Goal: Task Accomplishment & Management: Complete application form

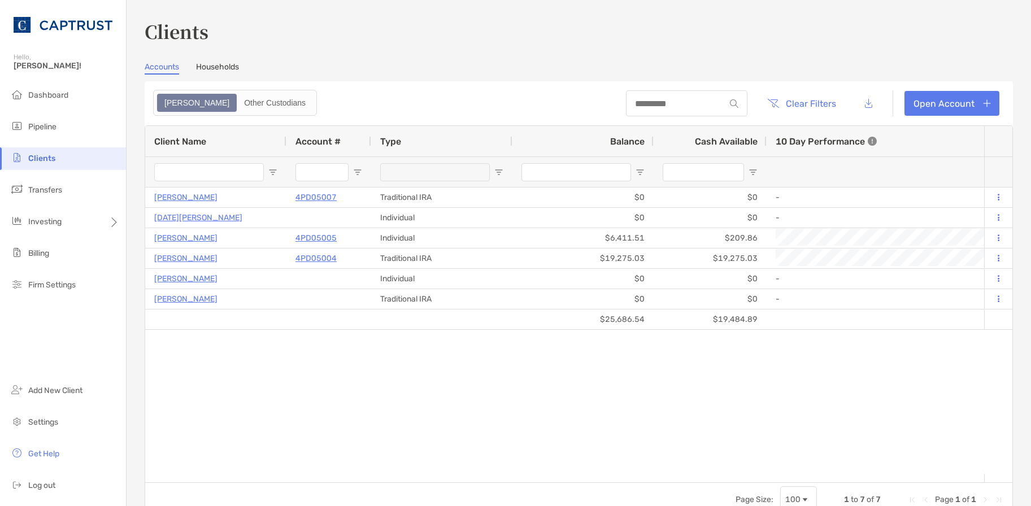
click at [54, 158] on span "Clients" at bounding box center [41, 159] width 27 height 10
click at [60, 190] on span "Transfers" at bounding box center [45, 190] width 34 height 10
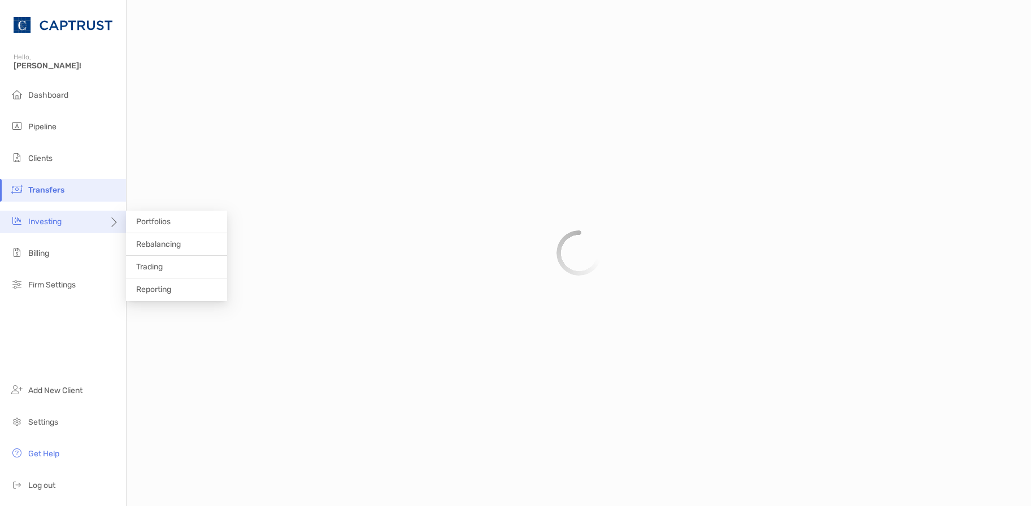
click at [65, 218] on div "Investing" at bounding box center [63, 222] width 126 height 23
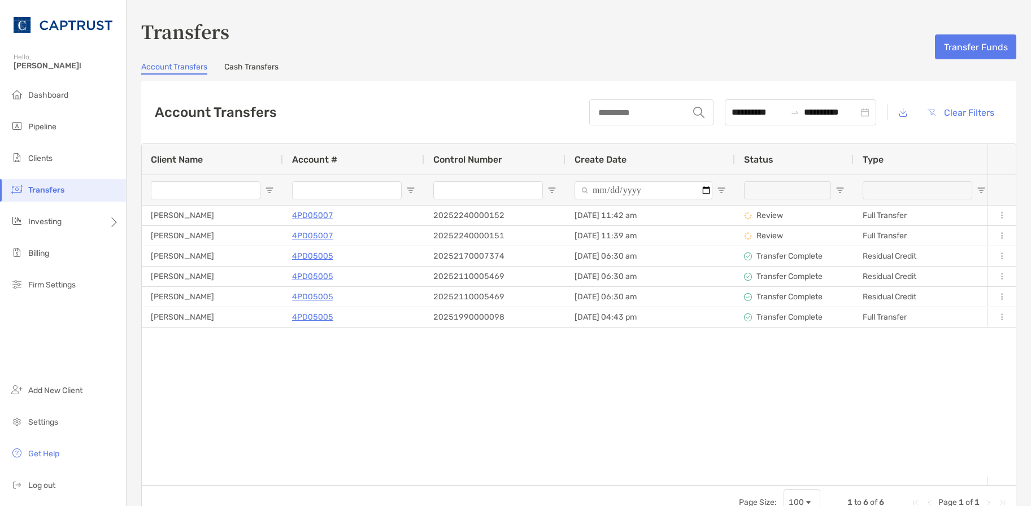
click at [485, 434] on div "Michael Bartolillo 4PD05007 20252240000152 08/11/2025 - 11:42 am Review Full Tr…" at bounding box center [565, 341] width 846 height 271
click at [362, 429] on div "Michael Bartolillo 4PD05007 20252240000152 08/11/2025 - 11:42 am Review Full Tr…" at bounding box center [565, 341] width 846 height 271
click at [44, 255] on span "Billing" at bounding box center [38, 254] width 21 height 10
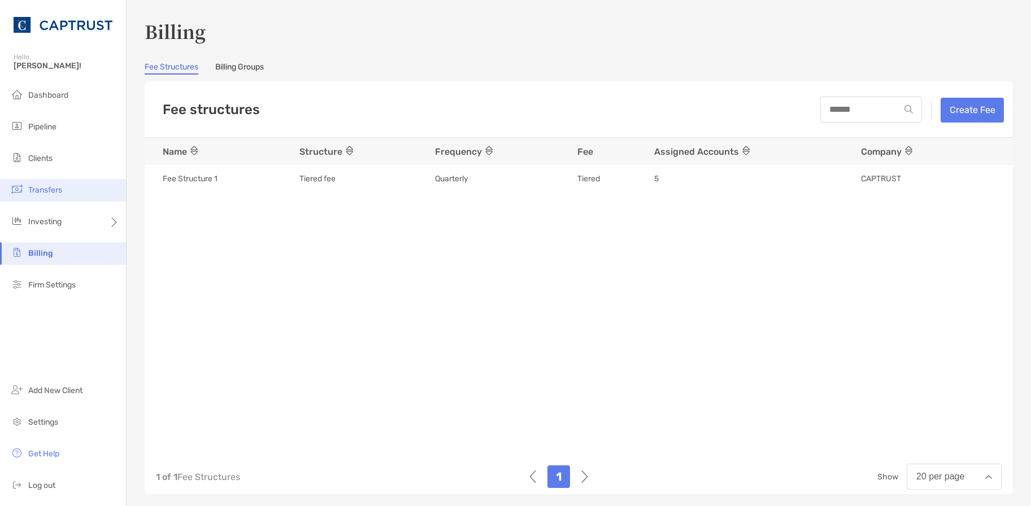
click at [40, 188] on span "Transfers" at bounding box center [45, 190] width 34 height 10
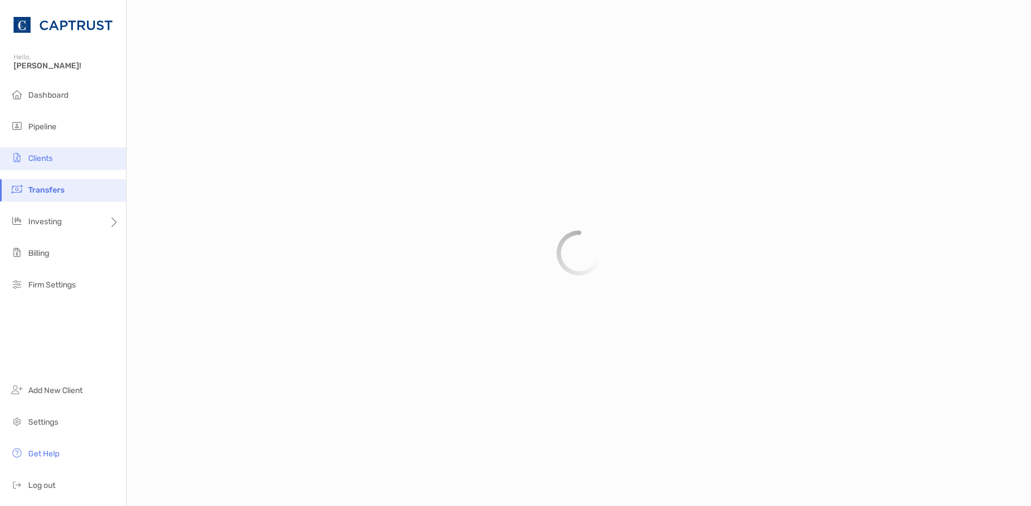
click at [40, 160] on span "Clients" at bounding box center [40, 159] width 24 height 10
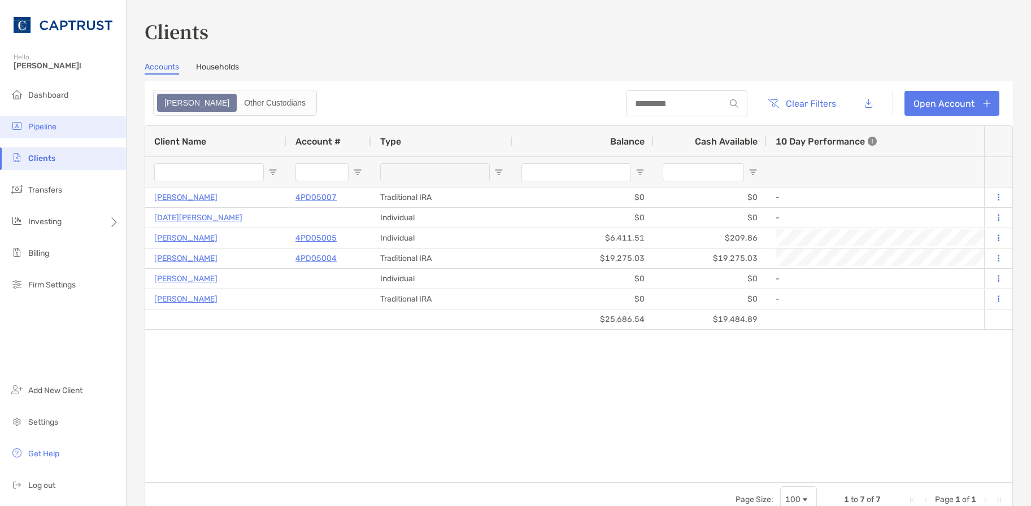
click at [40, 127] on span "Pipeline" at bounding box center [42, 127] width 28 height 10
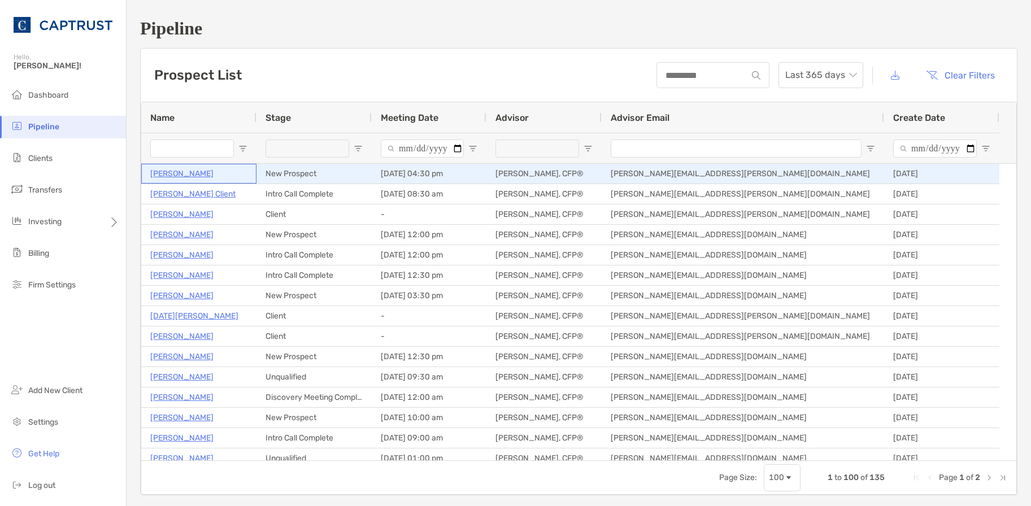
click at [178, 174] on p "[PERSON_NAME]" at bounding box center [181, 174] width 63 height 14
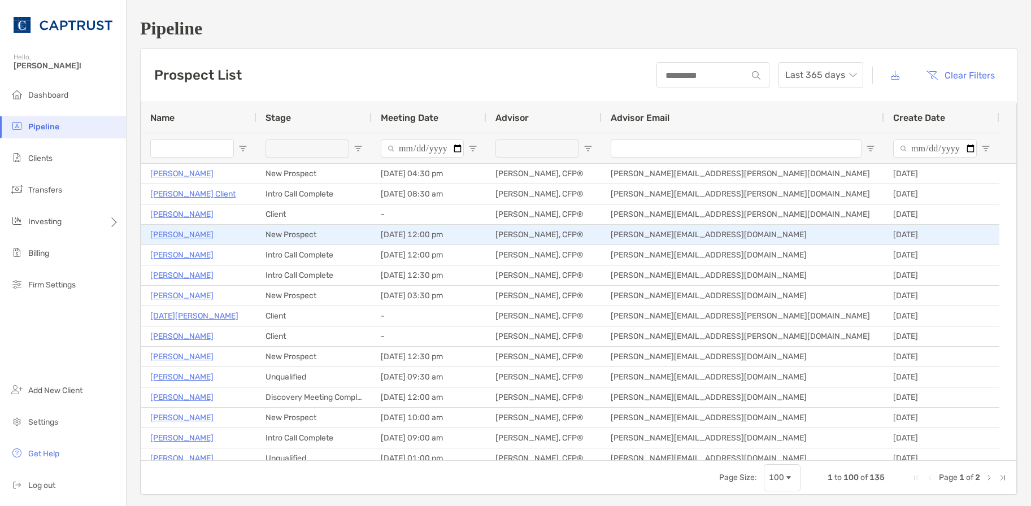
click at [173, 230] on p "David Clark" at bounding box center [181, 235] width 63 height 14
click at [175, 236] on p "David Clark" at bounding box center [181, 235] width 63 height 14
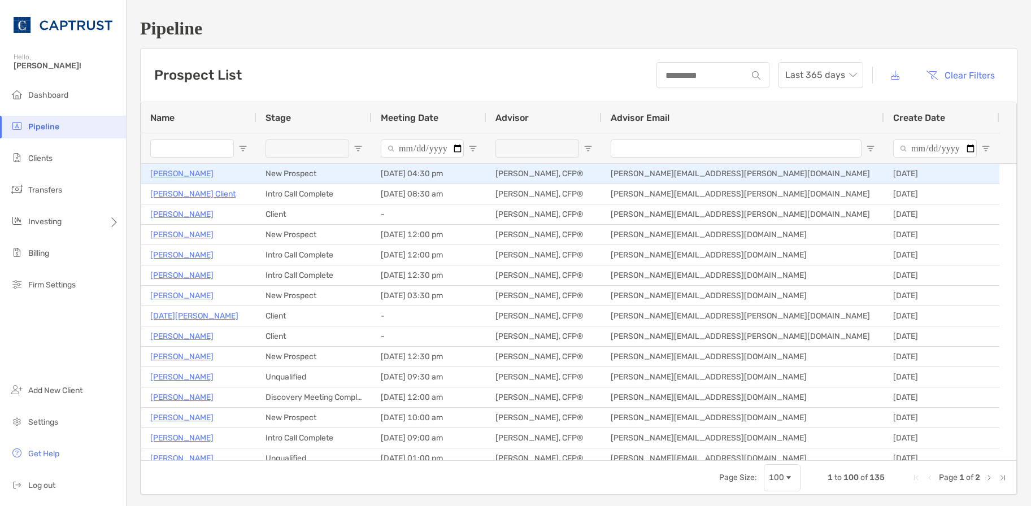
click at [191, 172] on p "[PERSON_NAME]" at bounding box center [181, 174] width 63 height 14
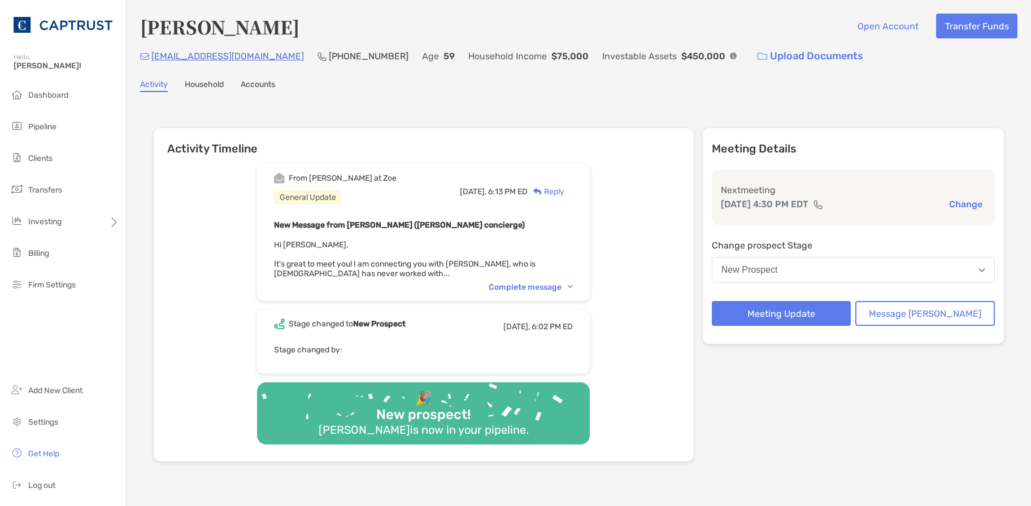
click at [568, 288] on div "Complete message" at bounding box center [531, 287] width 84 height 10
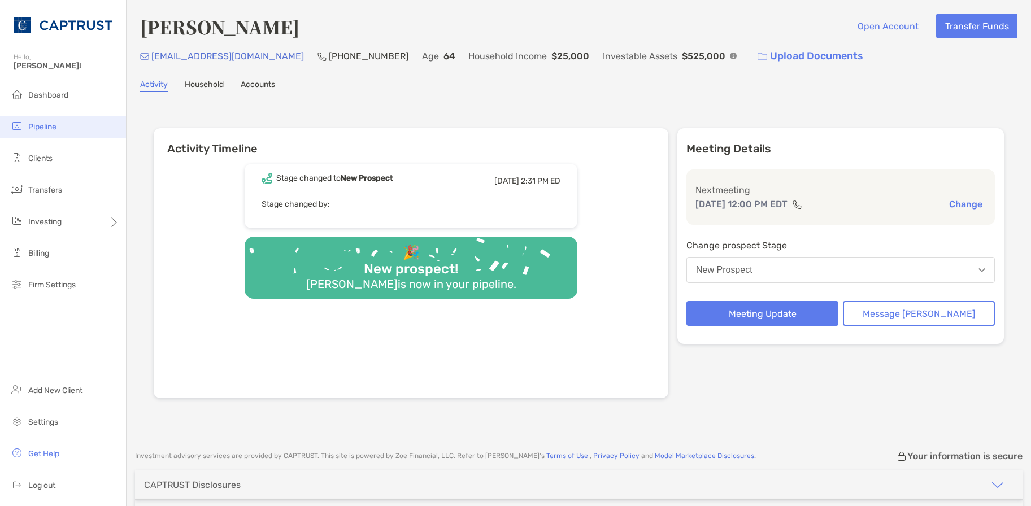
click at [56, 125] on span "Pipeline" at bounding box center [42, 127] width 28 height 10
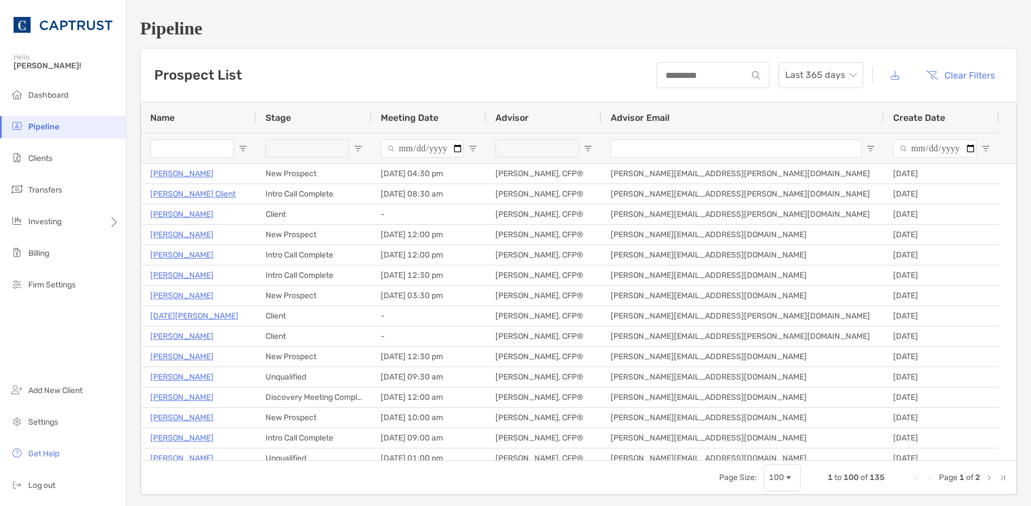
drag, startPoint x: 0, startPoint y: 339, endPoint x: 6, endPoint y: 338, distance: 5.7
click at [0, 339] on html "Pipeline Hello, Justin! Dashboard Pipeline Clients Transfers Investing Billing …" at bounding box center [515, 253] width 1031 height 506
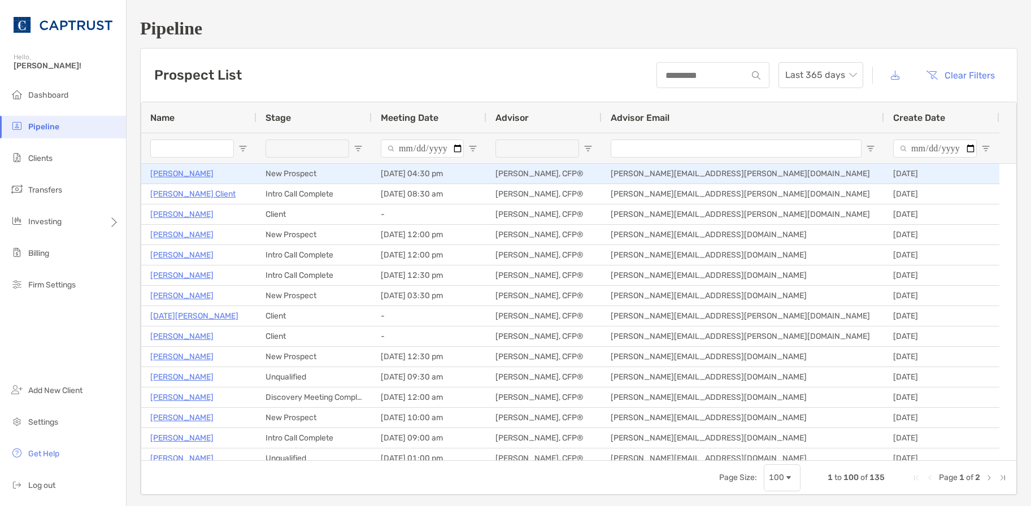
click at [181, 173] on p "[PERSON_NAME]" at bounding box center [181, 174] width 63 height 14
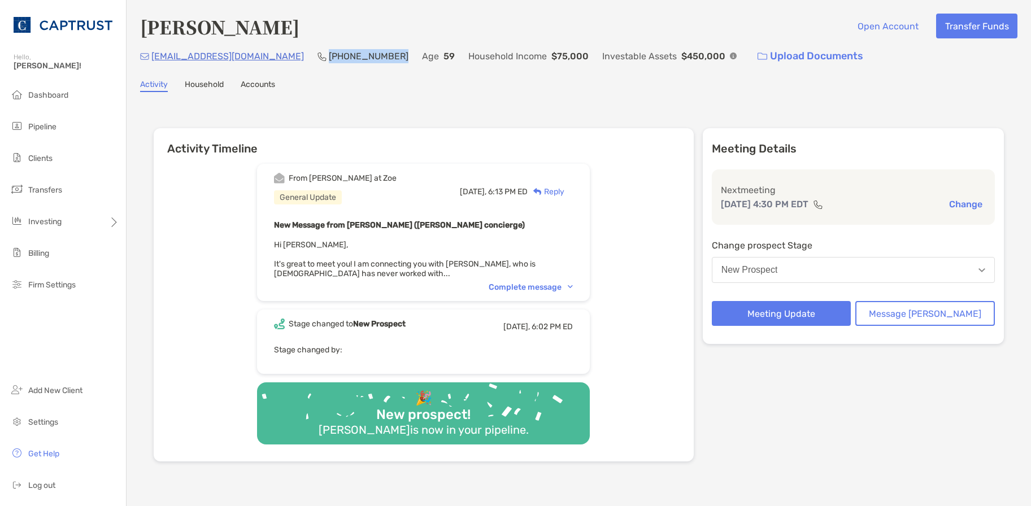
drag, startPoint x: 344, startPoint y: 60, endPoint x: 284, endPoint y: 58, distance: 59.9
click at [329, 58] on p "[PHONE_NUMBER]" at bounding box center [369, 56] width 80 height 14
drag, startPoint x: 284, startPoint y: 58, endPoint x: 317, endPoint y: 56, distance: 33.4
copy p "[PHONE_NUMBER]"
click at [346, 109] on div "Activity Timeline From Brendan at Zoe General Update Yesterday, 6:13 PM ED Repl…" at bounding box center [578, 296] width 877 height 386
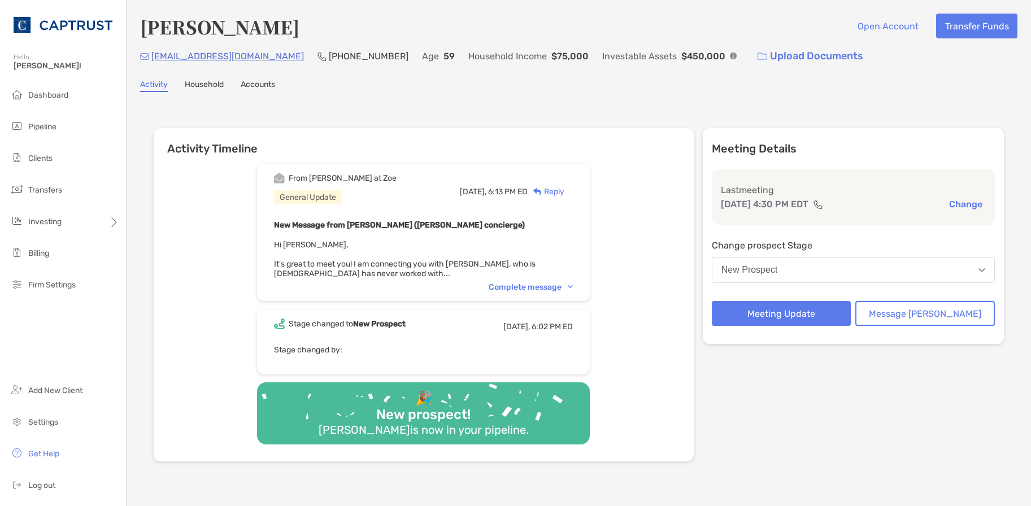
click at [825, 268] on button "New Prospect" at bounding box center [853, 270] width 283 height 26
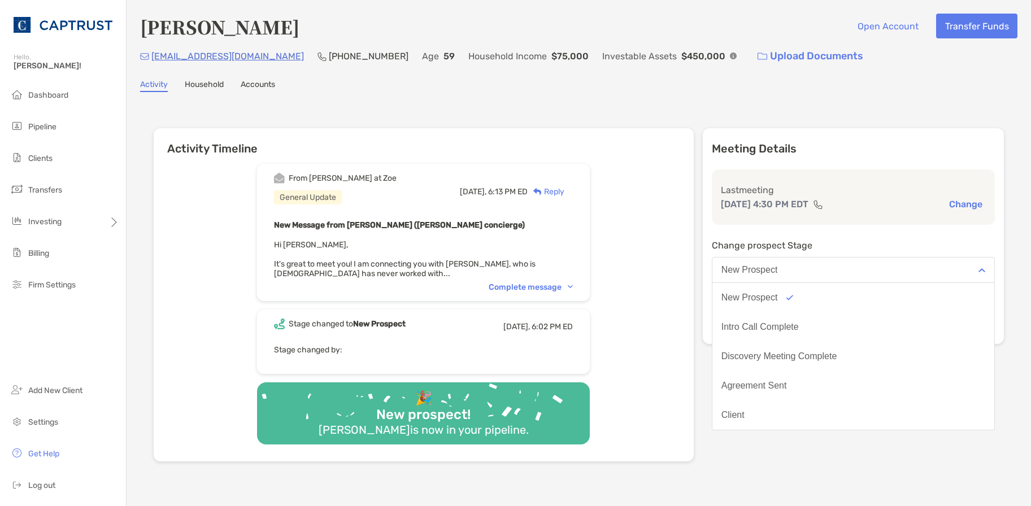
click at [799, 324] on div "Intro Call Complete" at bounding box center [759, 327] width 77 height 10
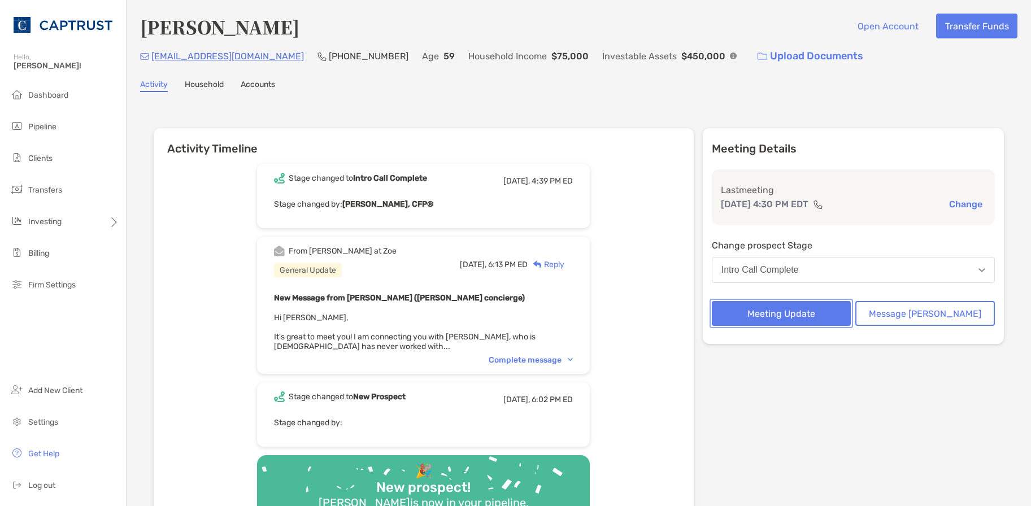
click at [806, 316] on button "Meeting Update" at bounding box center [782, 313] width 140 height 25
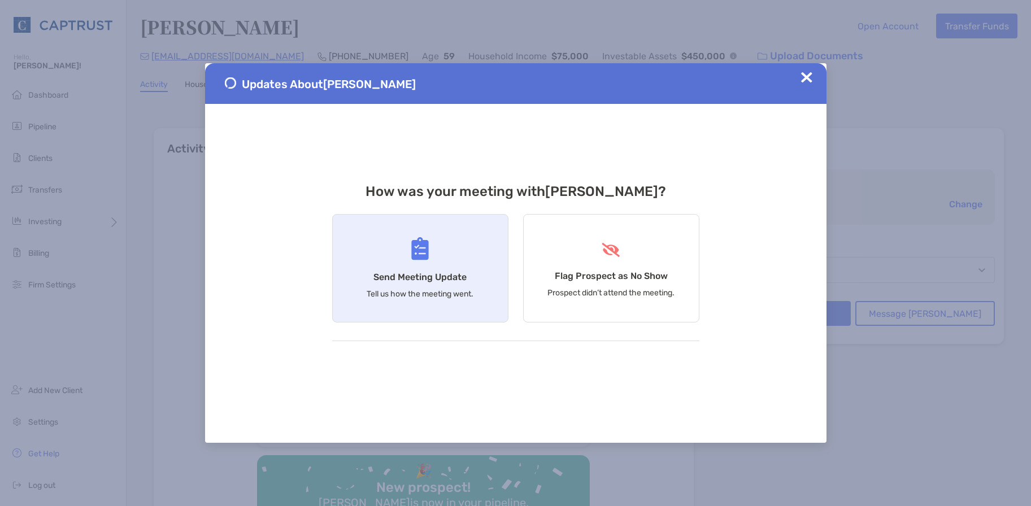
click at [406, 275] on h4 "Send Meeting Update" at bounding box center [419, 277] width 93 height 11
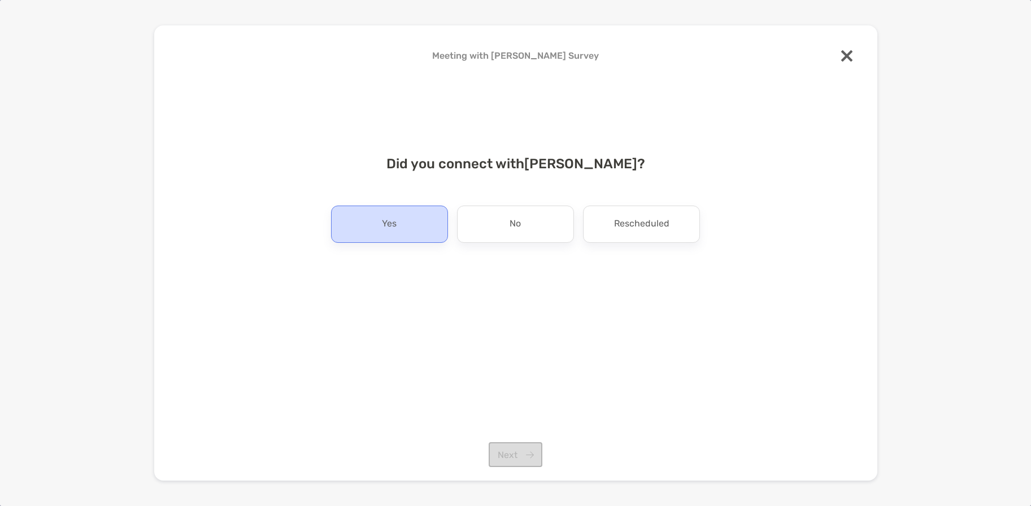
click at [394, 234] on div "Yes" at bounding box center [389, 224] width 117 height 37
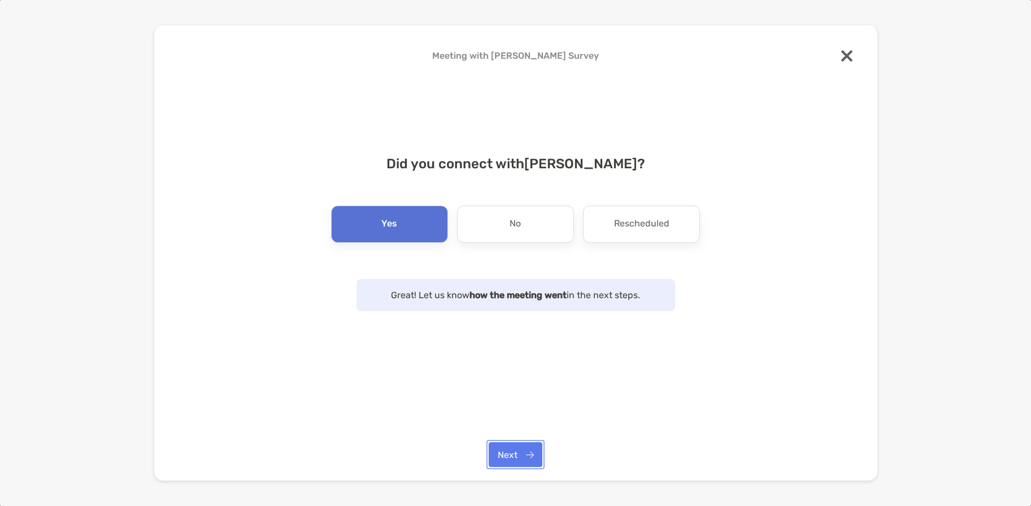
click at [530, 456] on button "Next" at bounding box center [516, 454] width 54 height 25
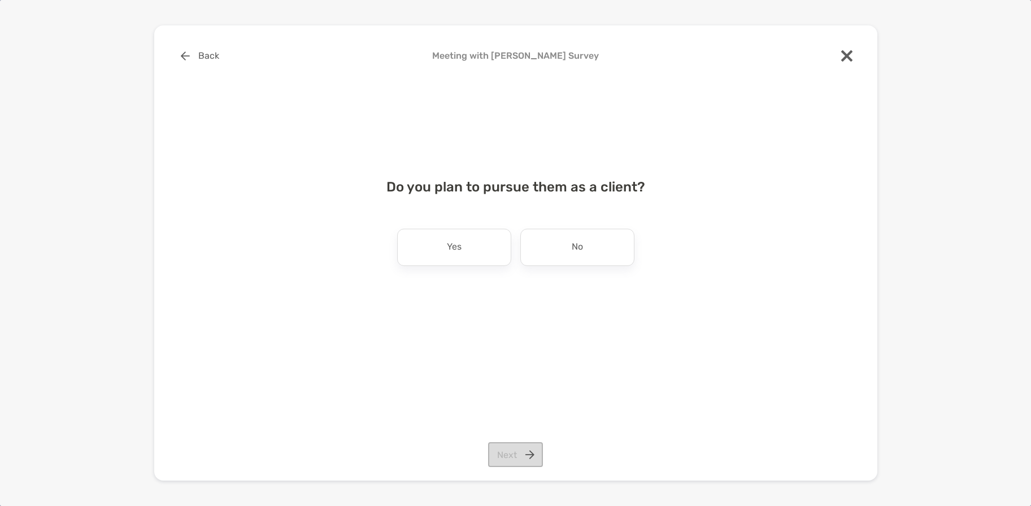
click at [568, 251] on div "No" at bounding box center [577, 247] width 114 height 37
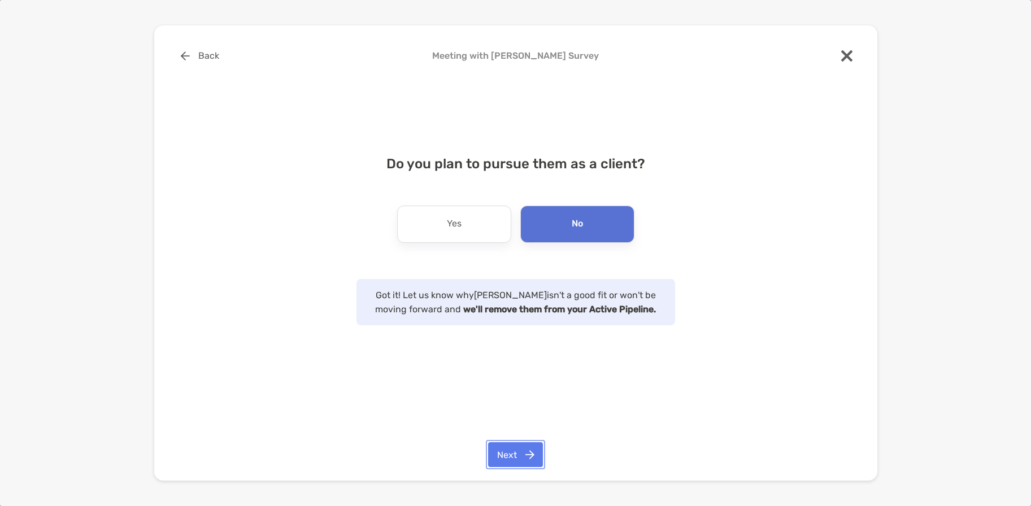
click at [520, 453] on button "Next" at bounding box center [515, 454] width 55 height 25
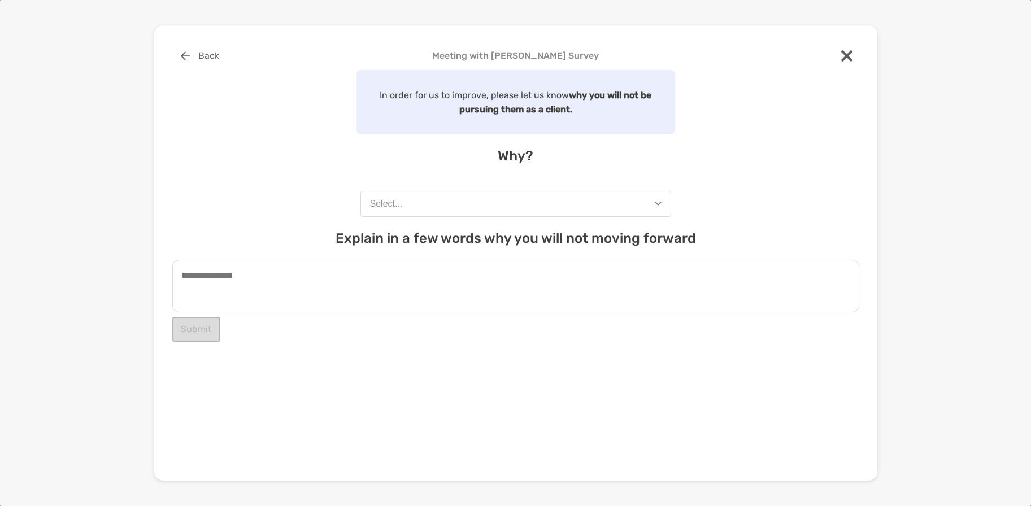
click at [513, 218] on div "In order for us to improve, please let us know why you will not be pursuing the…" at bounding box center [515, 206] width 687 height 272
click at [510, 211] on button "Select..." at bounding box center [515, 204] width 311 height 26
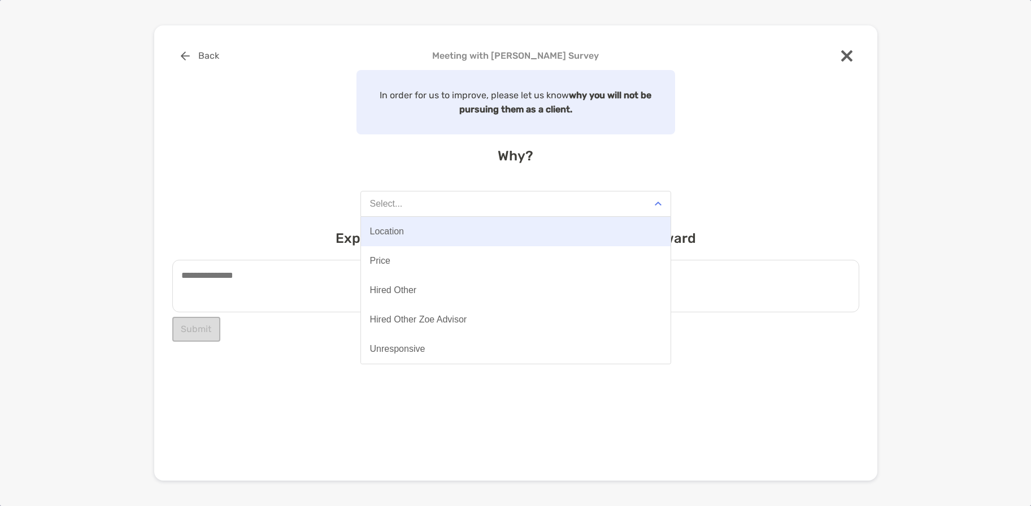
click at [455, 236] on button "Location" at bounding box center [516, 231] width 310 height 29
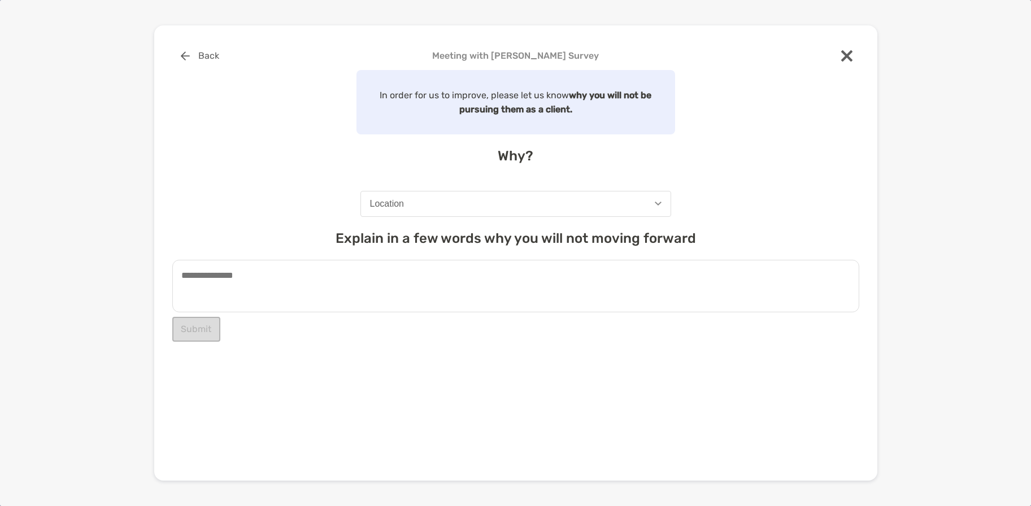
click at [434, 281] on textarea at bounding box center [515, 286] width 687 height 53
click at [182, 299] on textarea "**********" at bounding box center [515, 286] width 687 height 53
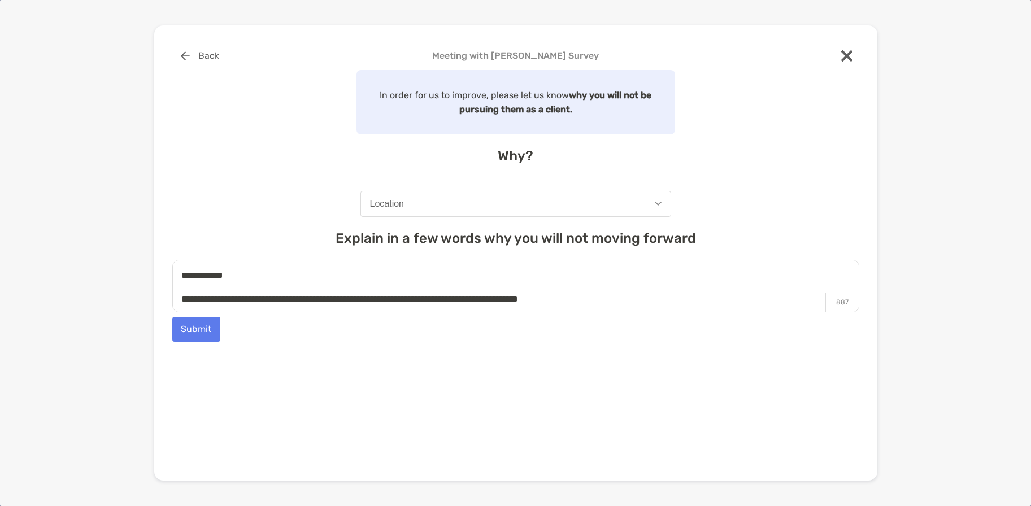
click at [382, 298] on textarea "**********" at bounding box center [515, 286] width 687 height 53
click at [627, 297] on textarea "**********" at bounding box center [515, 286] width 687 height 53
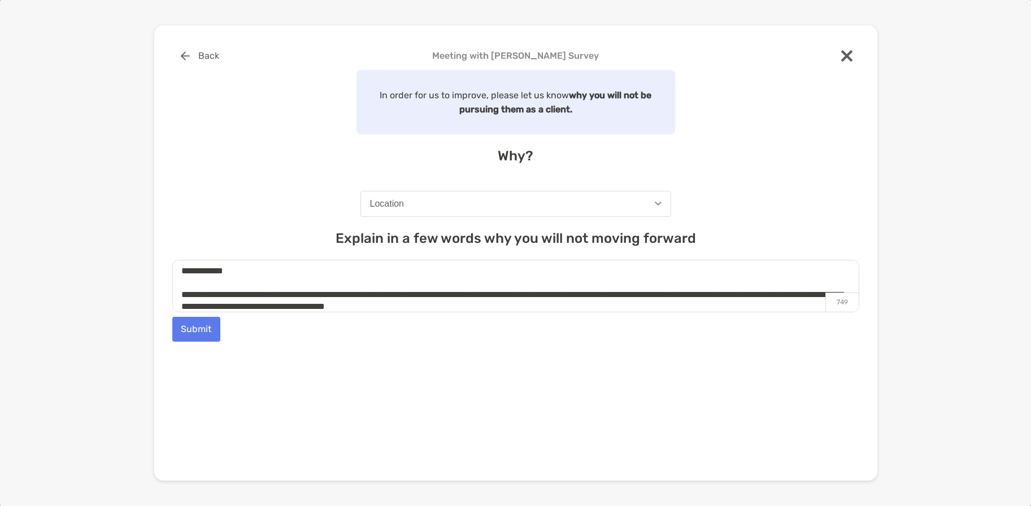
click at [440, 306] on textarea "**********" at bounding box center [515, 286] width 687 height 53
click at [588, 303] on textarea "**********" at bounding box center [515, 286] width 687 height 53
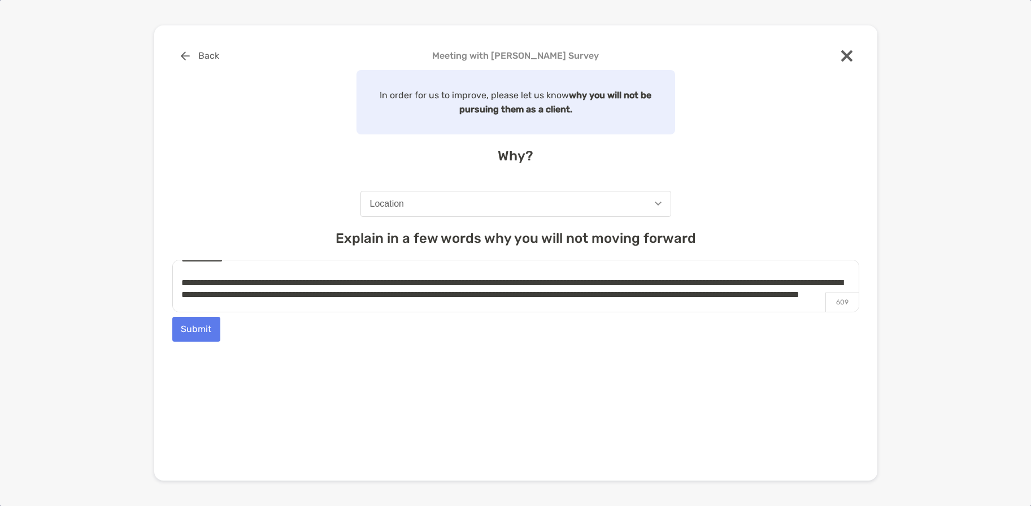
click at [810, 297] on textarea "**********" at bounding box center [515, 286] width 687 height 53
drag, startPoint x: 828, startPoint y: 296, endPoint x: 871, endPoint y: 301, distance: 43.8
click at [871, 301] on div "**********" at bounding box center [515, 252] width 723 height 455
click at [789, 342] on div "**********" at bounding box center [515, 220] width 687 height 354
click at [473, 307] on textarea "**********" at bounding box center [515, 286] width 687 height 53
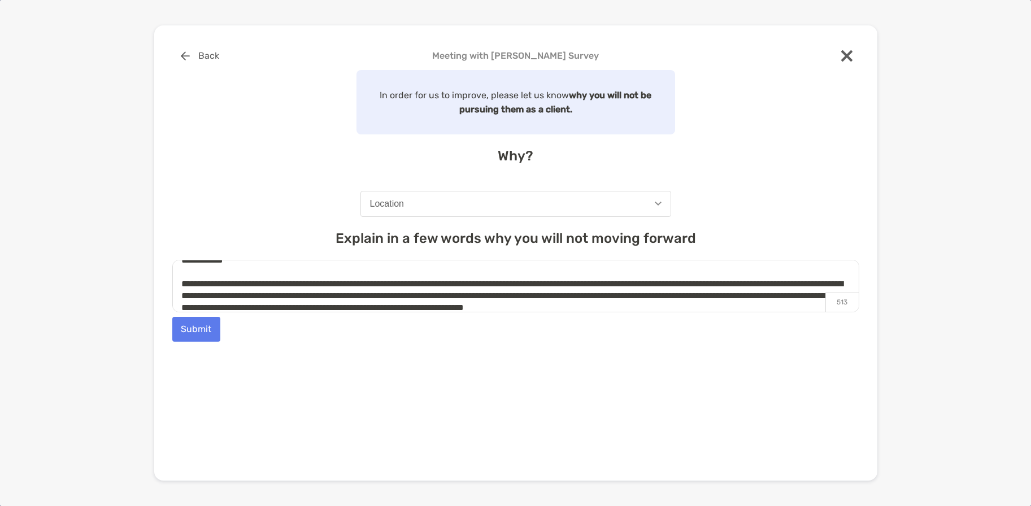
scroll to position [0, 0]
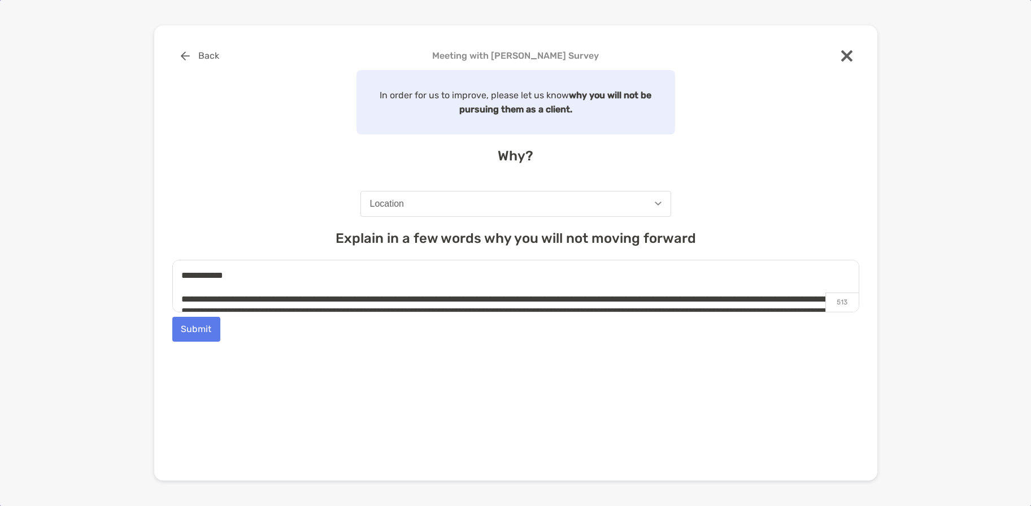
click at [803, 299] on textarea "**********" at bounding box center [515, 286] width 687 height 53
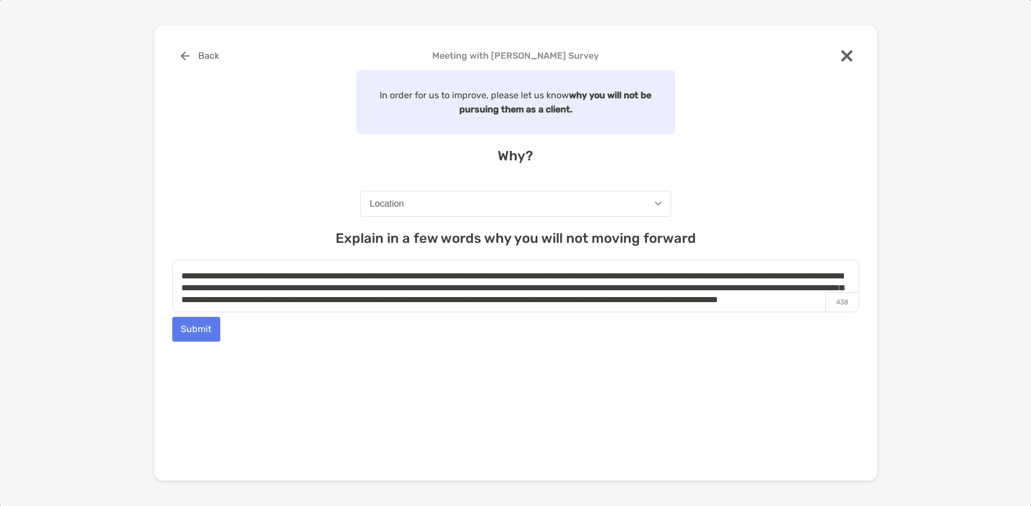
scroll to position [42, 0]
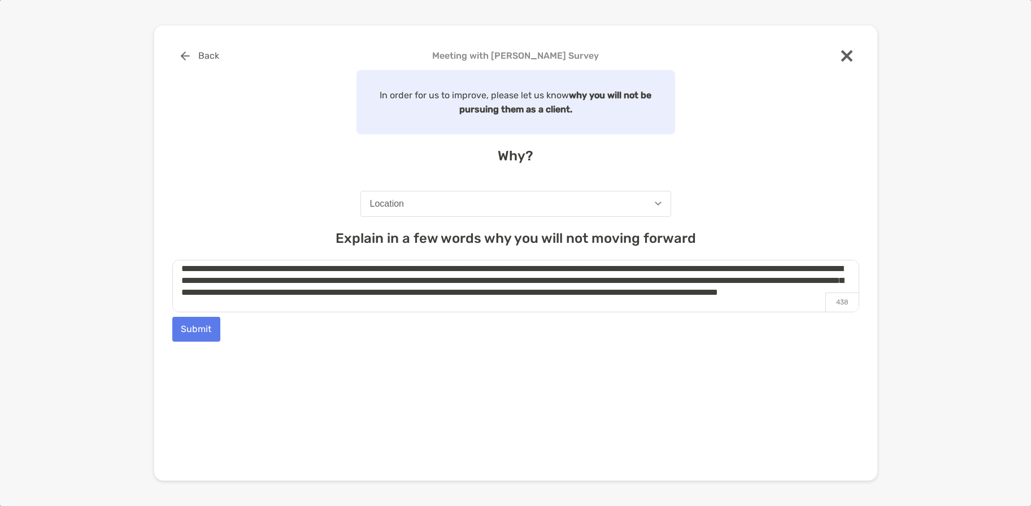
click at [517, 296] on textarea "**********" at bounding box center [515, 286] width 687 height 53
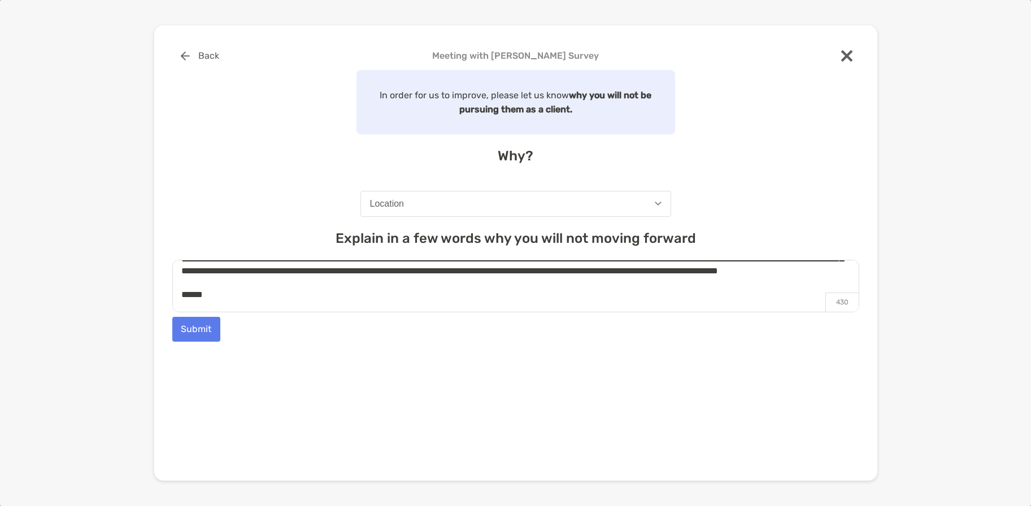
type textarea "**********"
click at [193, 319] on button "Submit" at bounding box center [196, 329] width 48 height 25
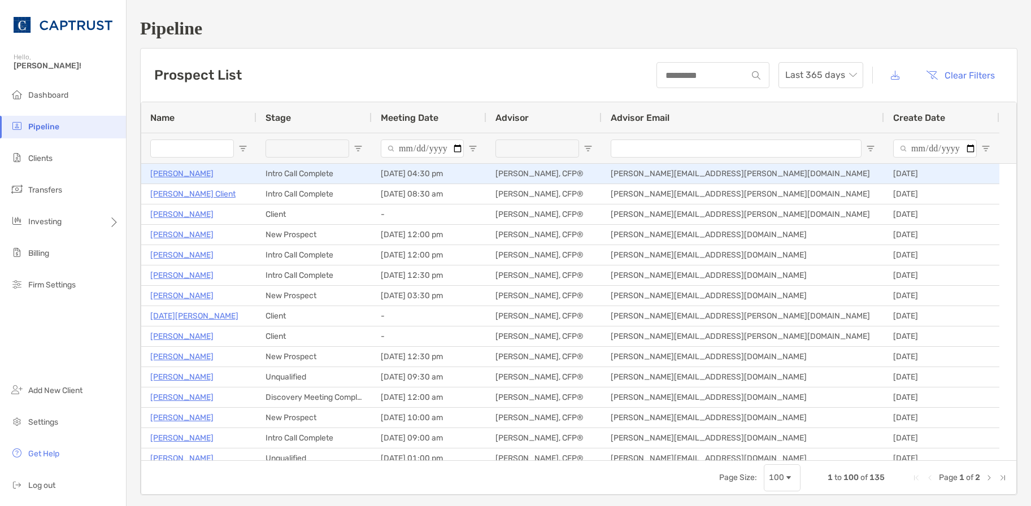
click at [171, 179] on p "[PERSON_NAME]" at bounding box center [181, 174] width 63 height 14
click at [198, 176] on p "[PERSON_NAME]" at bounding box center [181, 174] width 63 height 14
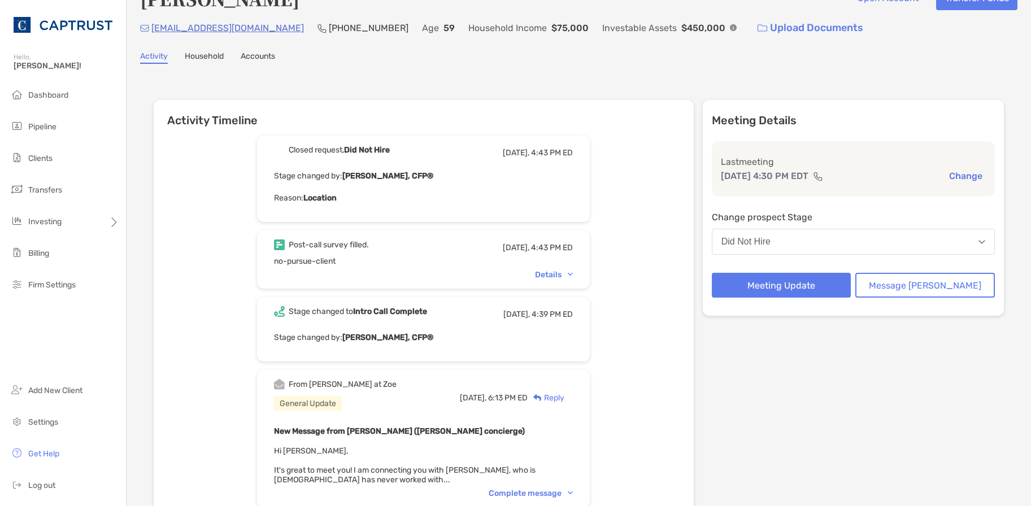
scroll to position [56, 0]
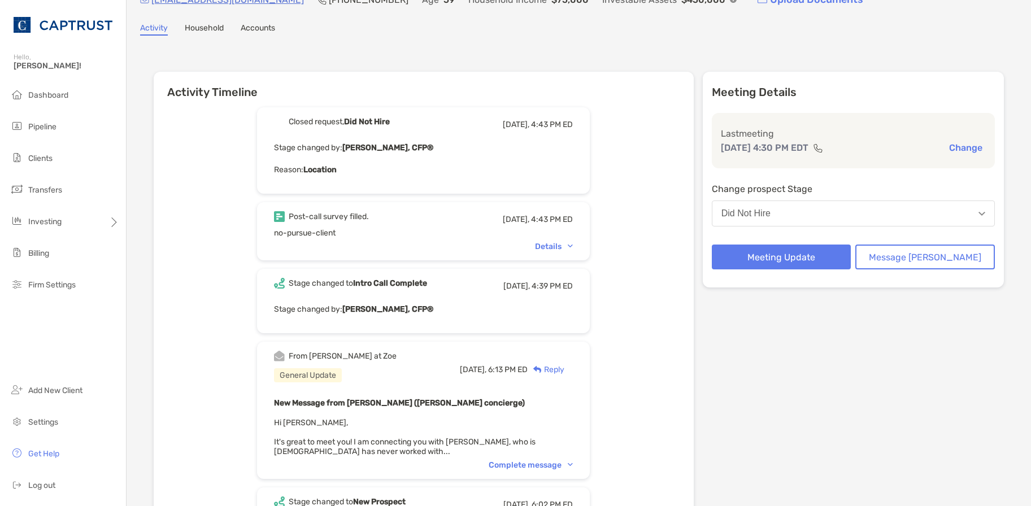
click at [573, 249] on div "Details" at bounding box center [554, 247] width 38 height 10
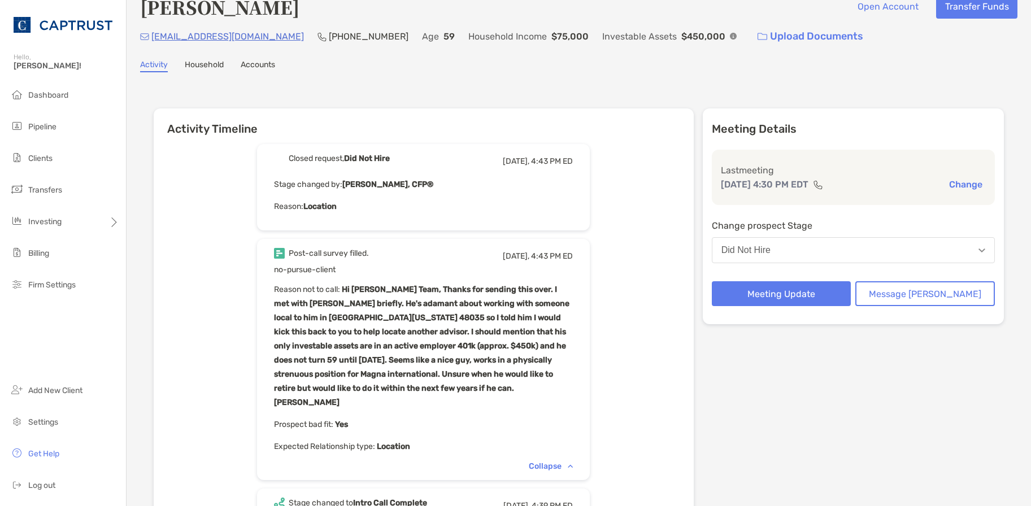
scroll to position [0, 0]
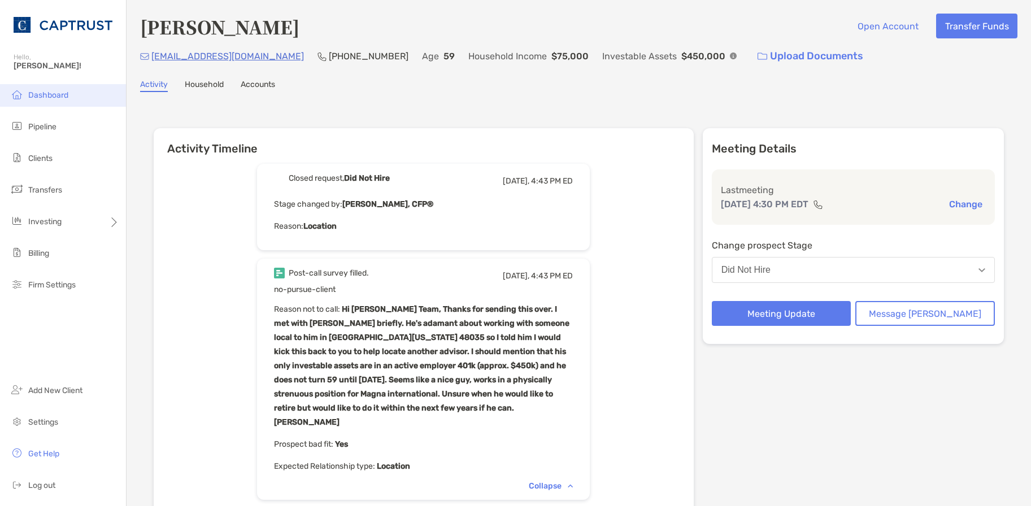
drag, startPoint x: 45, startPoint y: 90, endPoint x: 51, endPoint y: 90, distance: 6.2
click at [46, 90] on span "Dashboard" at bounding box center [48, 95] width 40 height 10
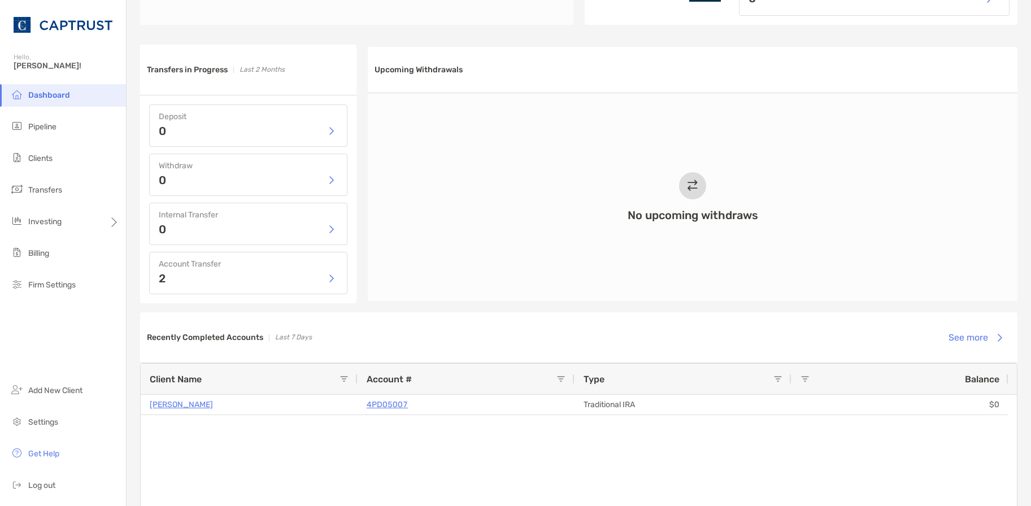
scroll to position [526, 0]
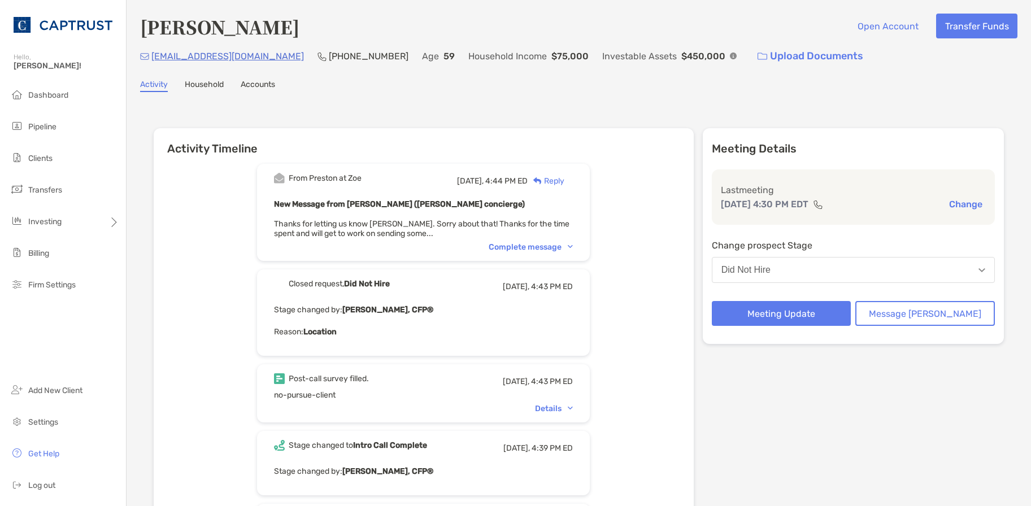
click at [569, 246] on div "Complete message" at bounding box center [531, 247] width 84 height 10
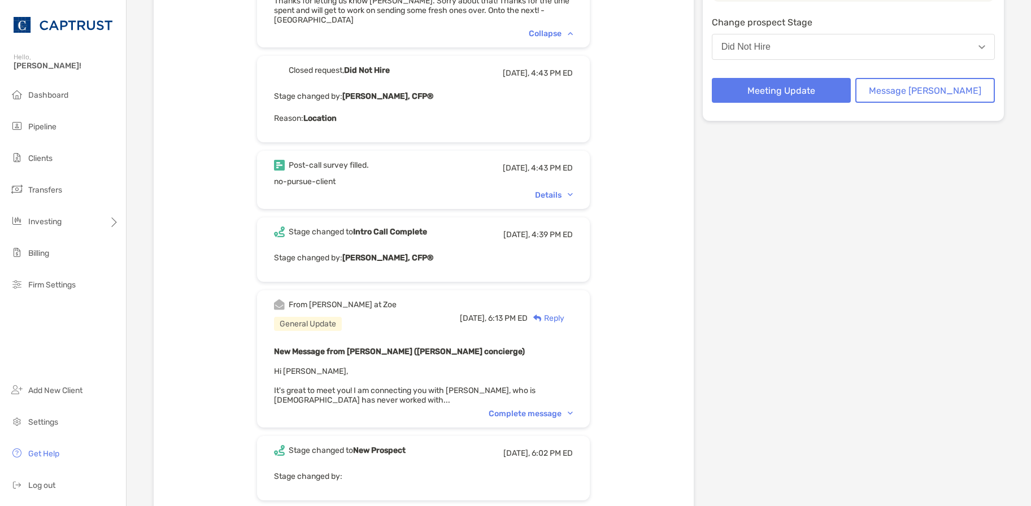
scroll to position [226, 0]
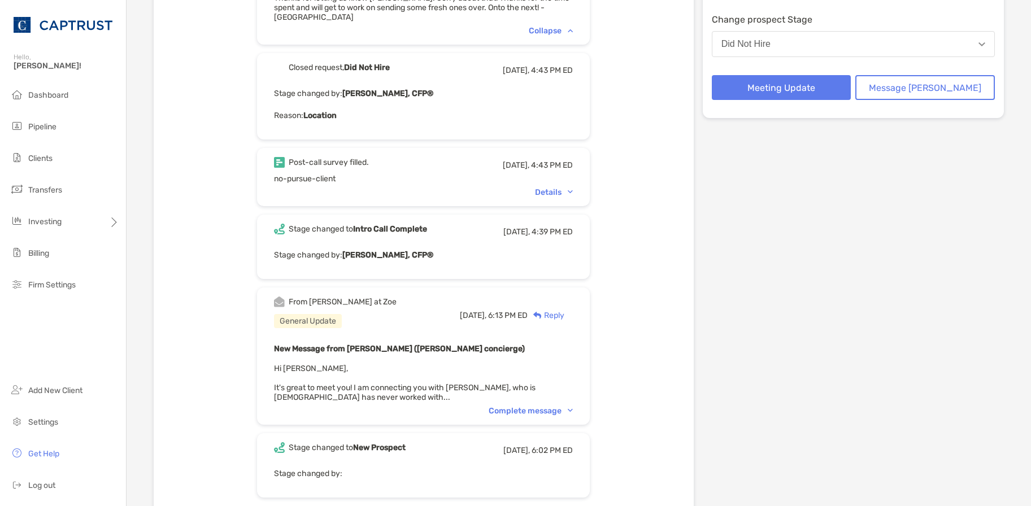
click at [573, 406] on div "Complete message" at bounding box center [531, 411] width 84 height 10
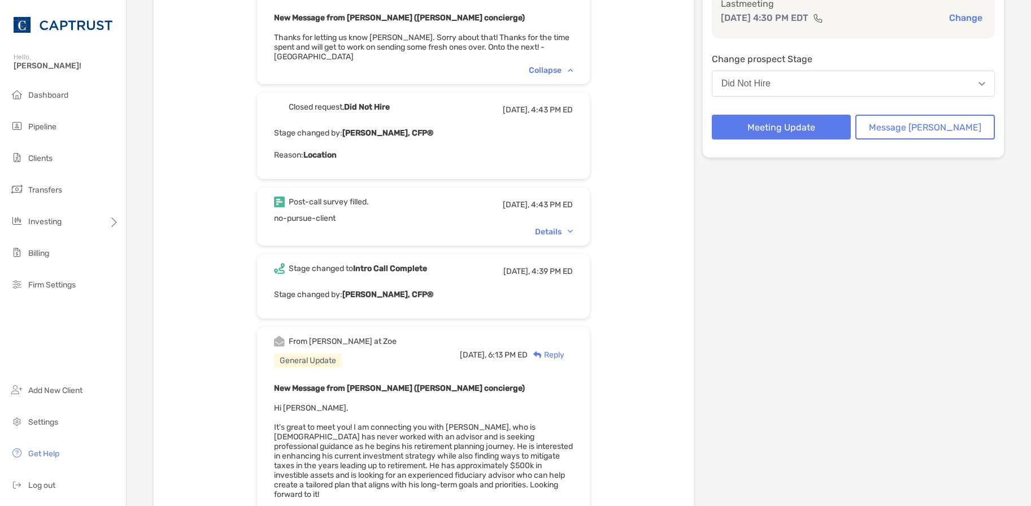
scroll to position [113, 0]
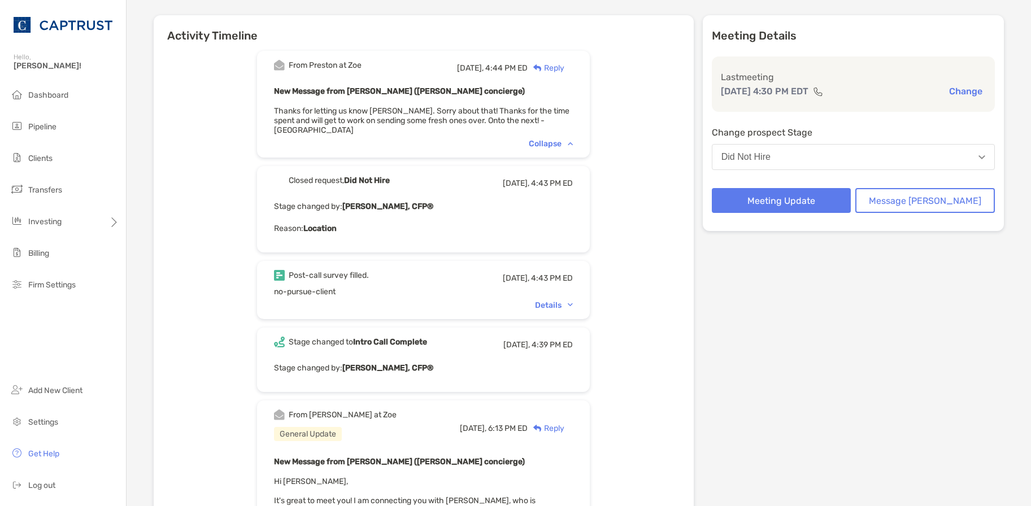
click at [573, 301] on div "Details" at bounding box center [554, 306] width 38 height 10
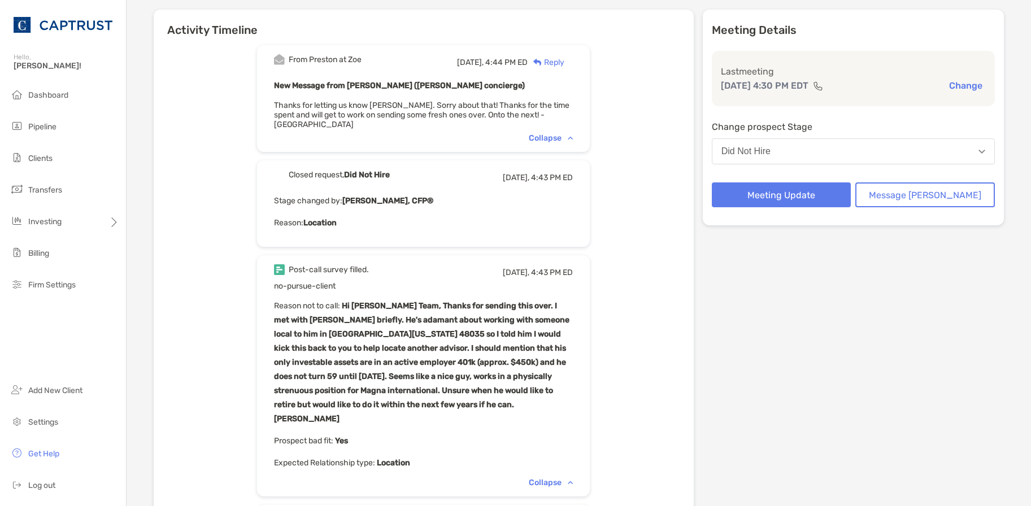
scroll to position [0, 0]
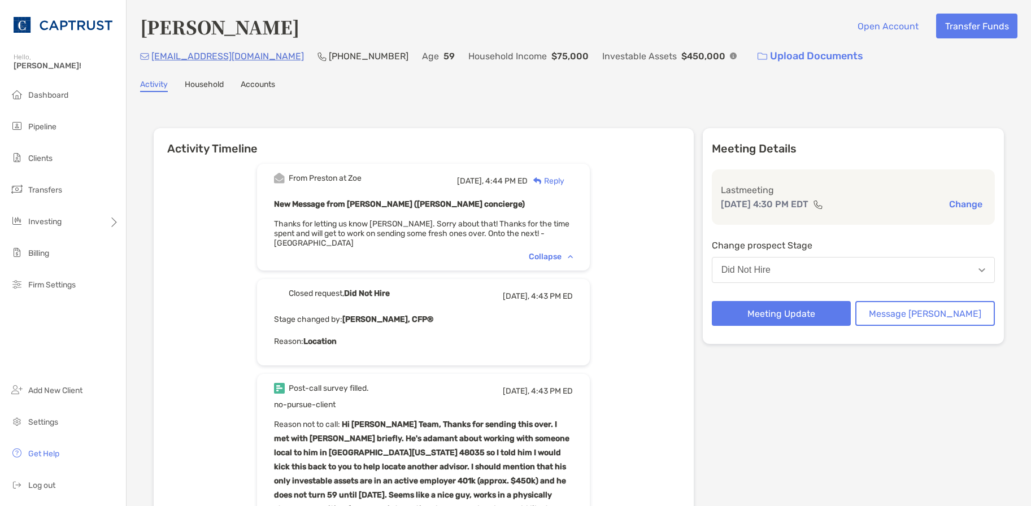
click at [206, 89] on link "Household" at bounding box center [204, 86] width 39 height 12
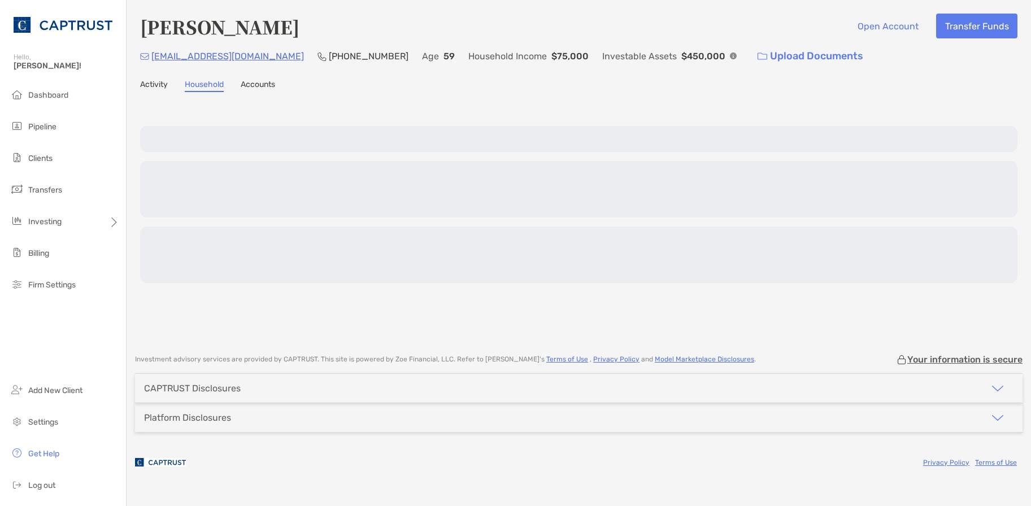
click at [163, 84] on link "Activity" at bounding box center [154, 86] width 28 height 12
